Goal: Information Seeking & Learning: Find specific fact

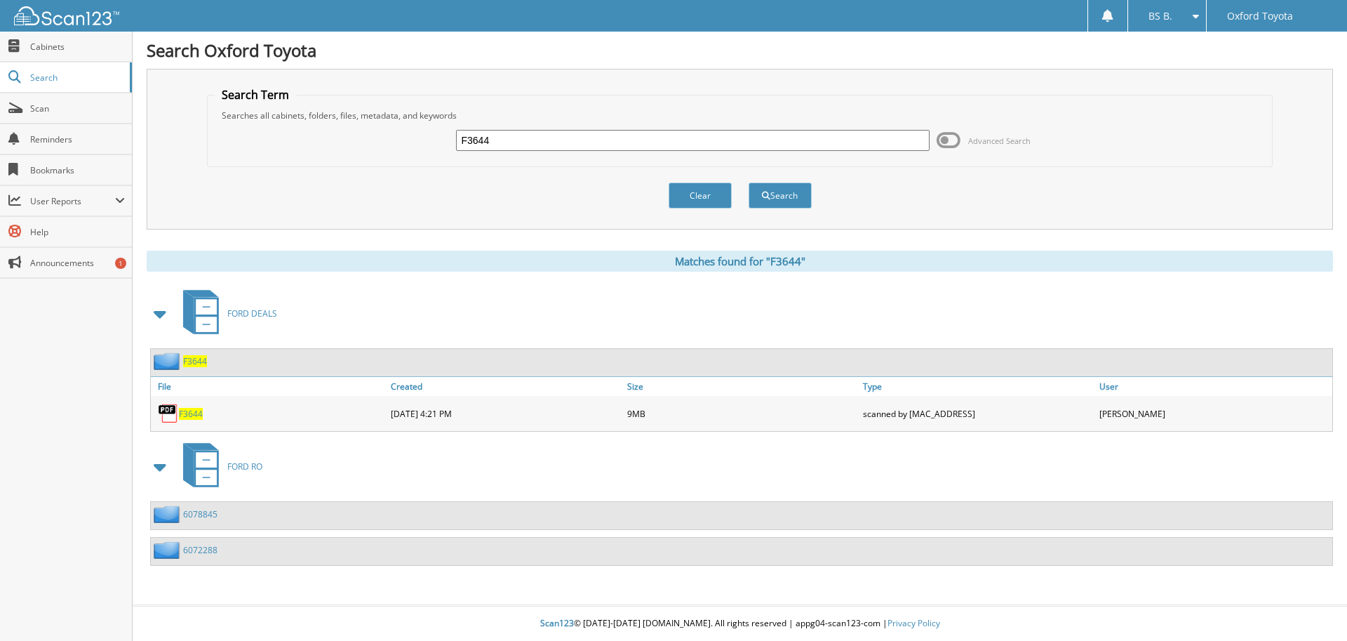
click at [496, 139] on input "F3644" at bounding box center [692, 140] width 473 height 21
type input "F5243"
click at [749, 182] on button "Search" at bounding box center [780, 195] width 63 height 26
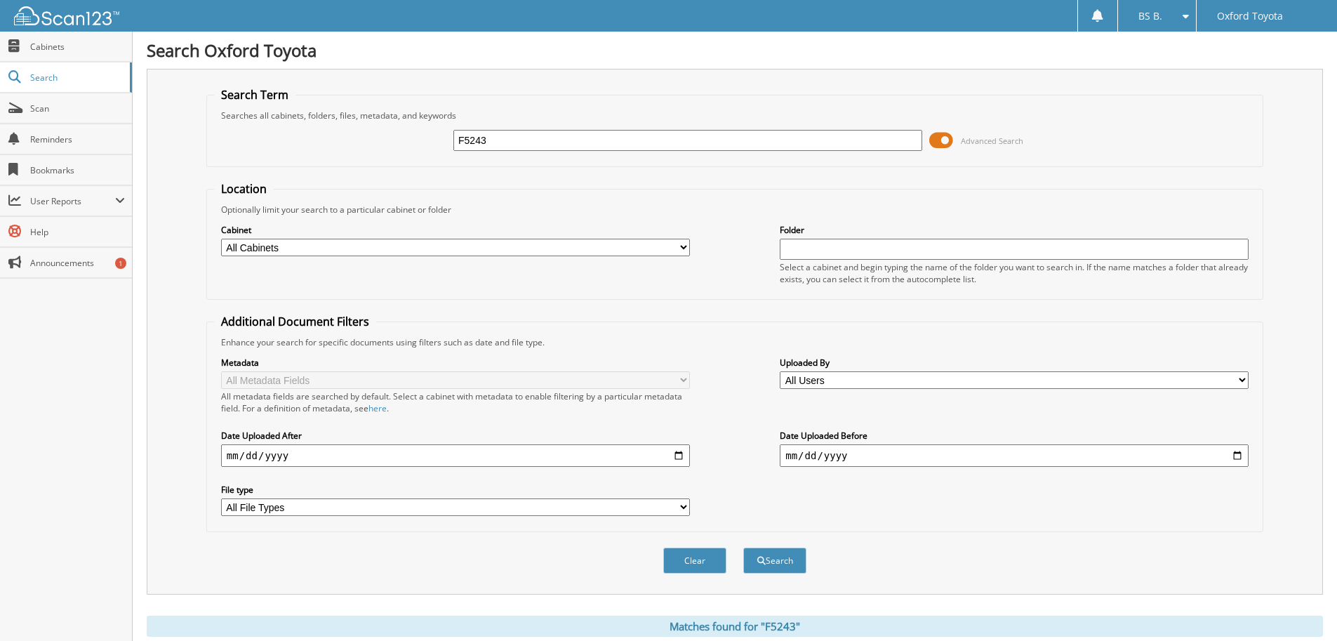
click at [940, 133] on span at bounding box center [941, 140] width 24 height 21
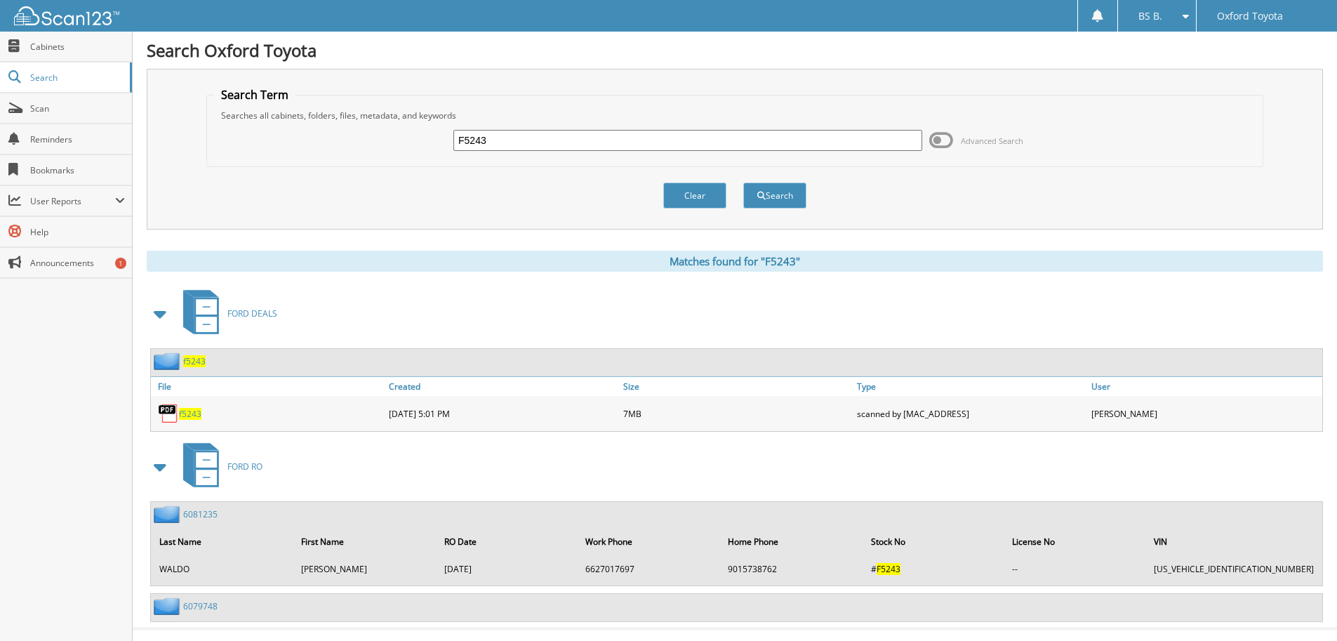
click at [190, 409] on span "f5243" at bounding box center [190, 414] width 22 height 12
